Goal: Information Seeking & Learning: Learn about a topic

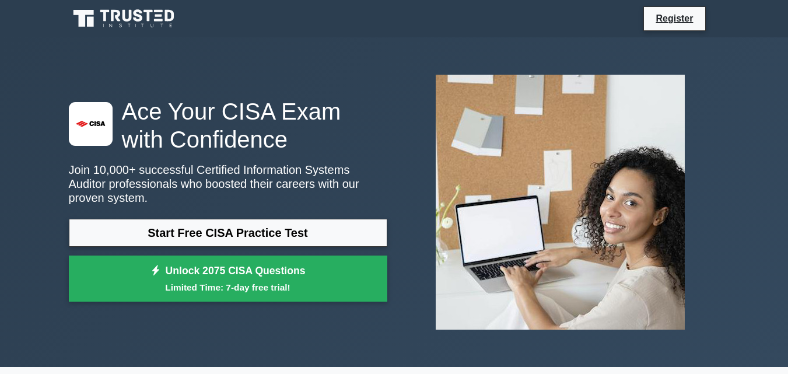
click at [268, 227] on link "Start Free CISA Practice Test" at bounding box center [228, 233] width 318 height 28
drag, startPoint x: 380, startPoint y: 309, endPoint x: 422, endPoint y: 285, distance: 48.6
click at [422, 285] on div ".st0{fill:#E31818;} Ace Your CISA Exam with Confidence Join 10,000+ successful …" at bounding box center [394, 202] width 665 height 274
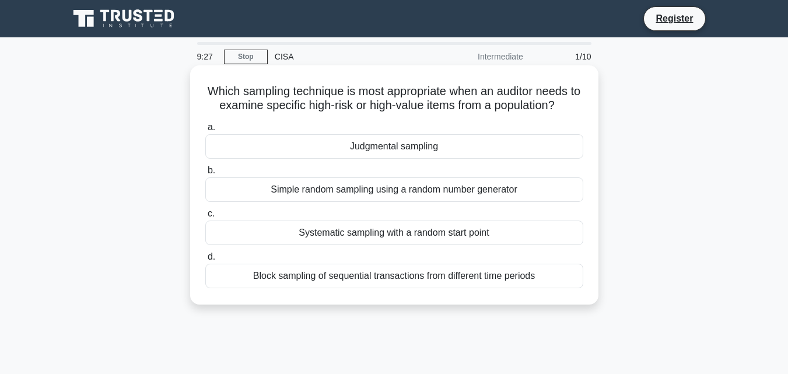
click at [369, 142] on div "Judgmental sampling" at bounding box center [394, 146] width 378 height 24
click at [205, 131] on input "a. Judgmental sampling" at bounding box center [205, 128] width 0 height 8
